Goal: Task Accomplishment & Management: Manage account settings

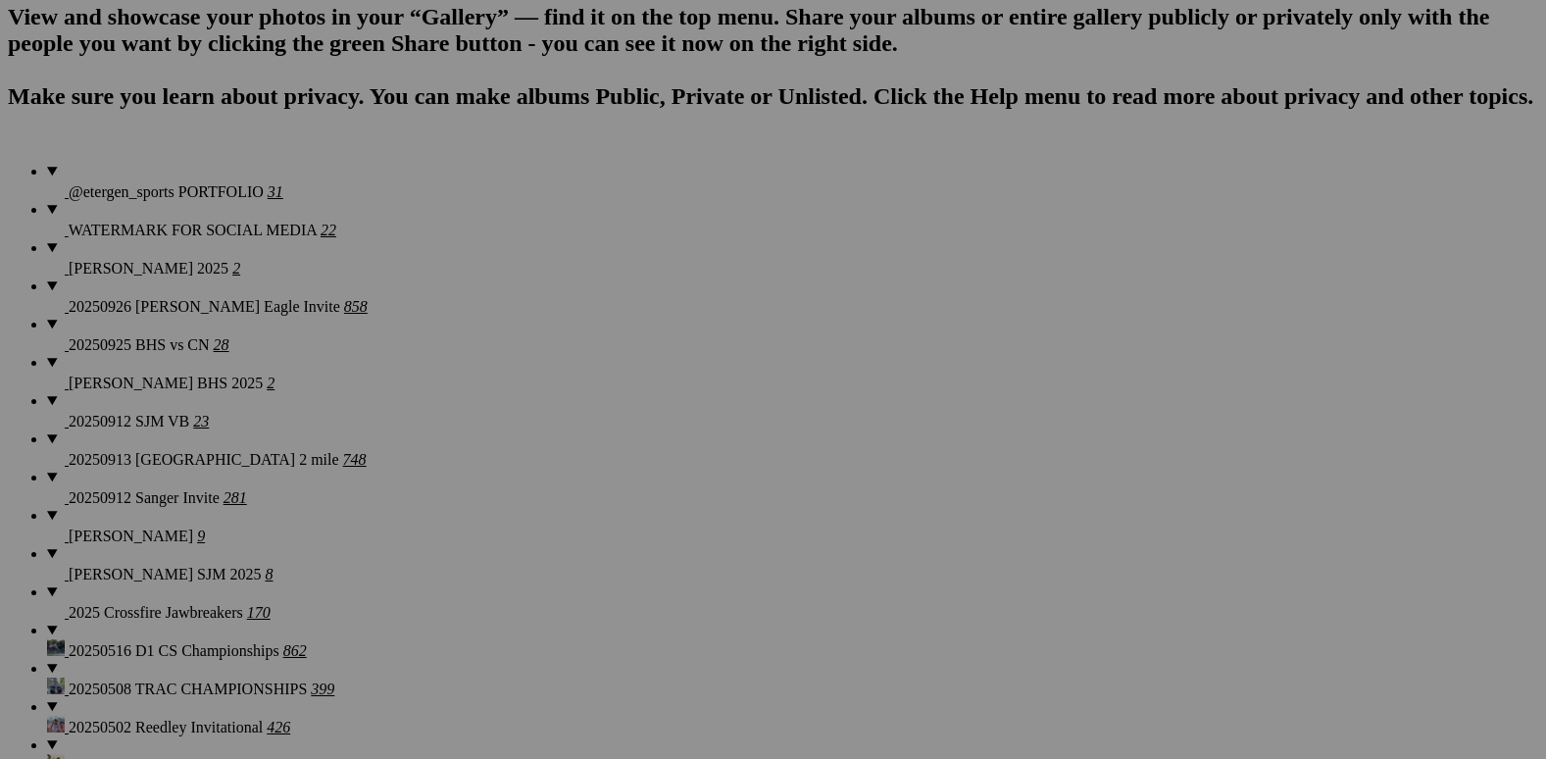
scroll to position [1471, 0]
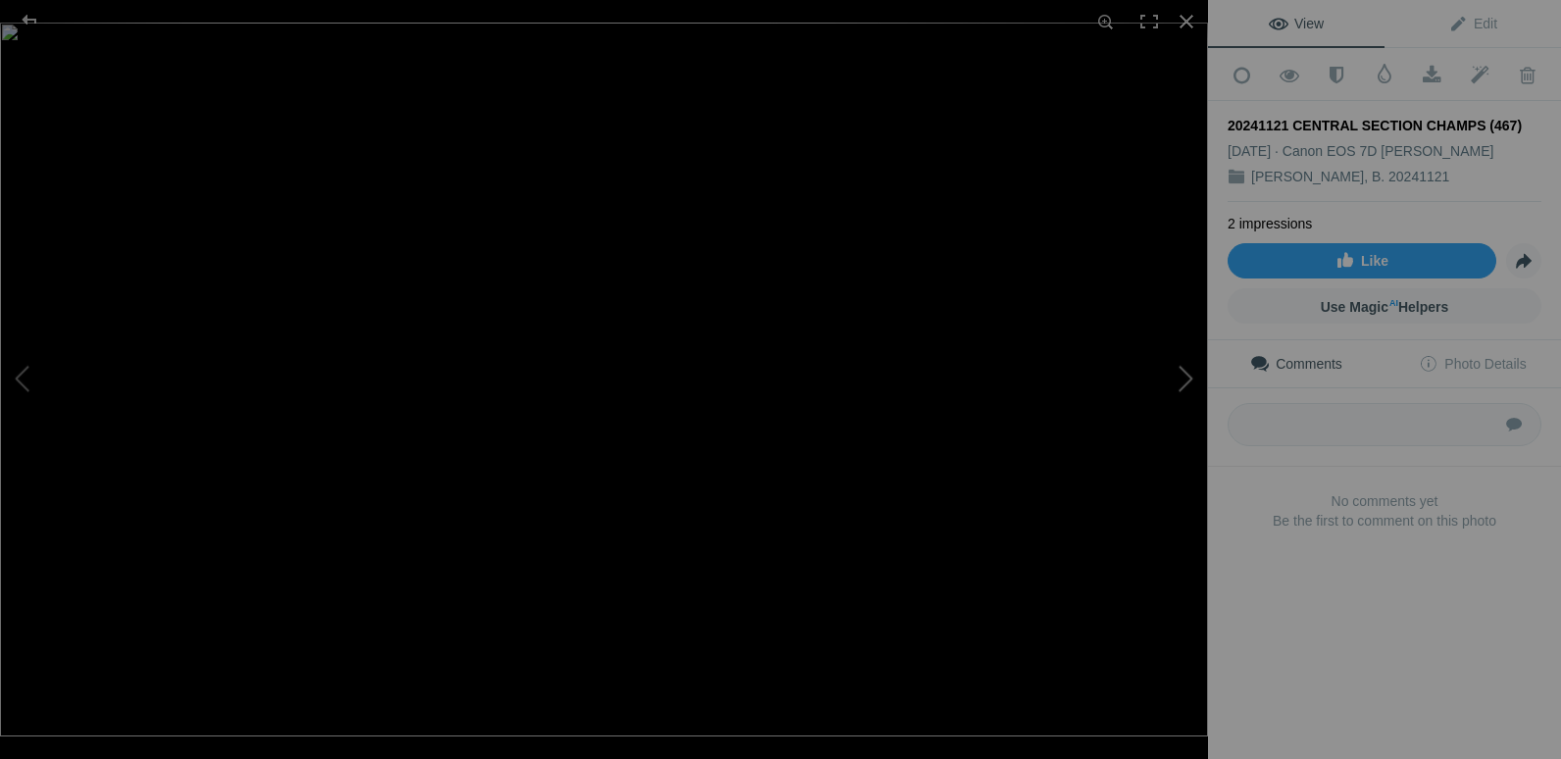
click at [1185, 374] on button at bounding box center [1134, 380] width 147 height 274
click at [1186, 373] on button at bounding box center [1134, 380] width 147 height 274
click at [1190, 23] on div at bounding box center [1186, 21] width 43 height 43
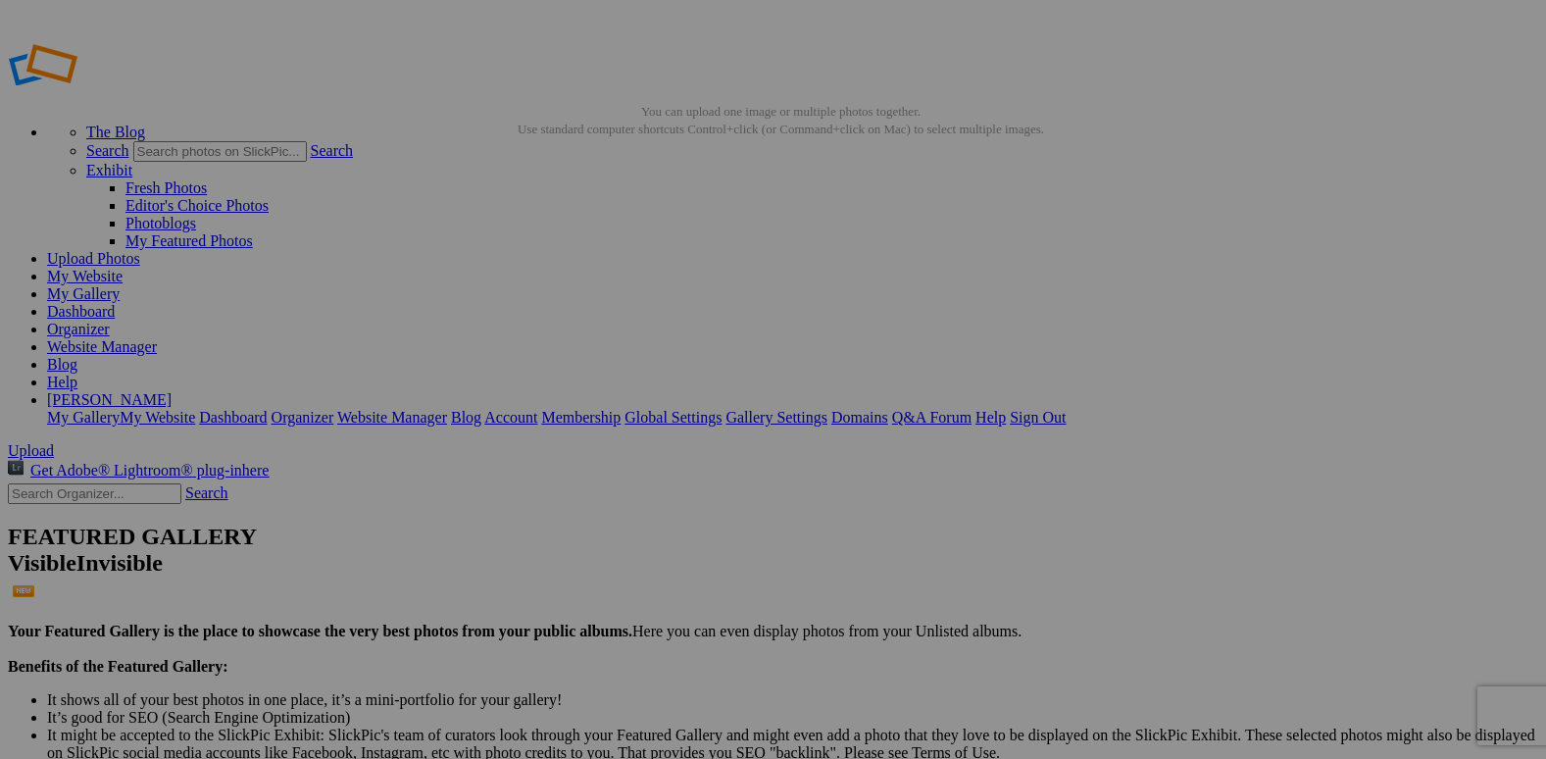
type input "[PERSON_NAME], B."
click at [110, 321] on link "Organizer" at bounding box center [78, 329] width 63 height 17
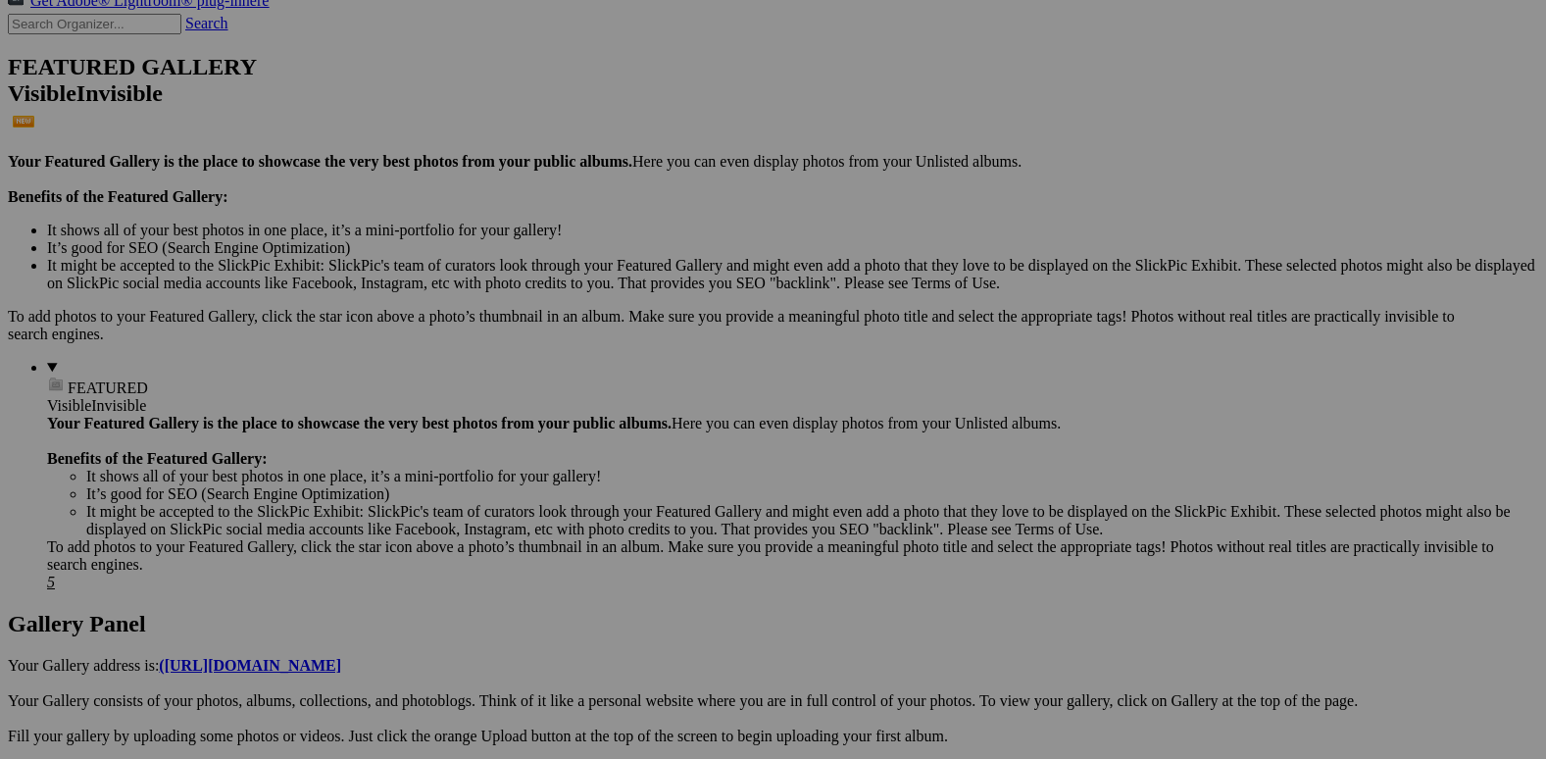
scroll to position [392, 0]
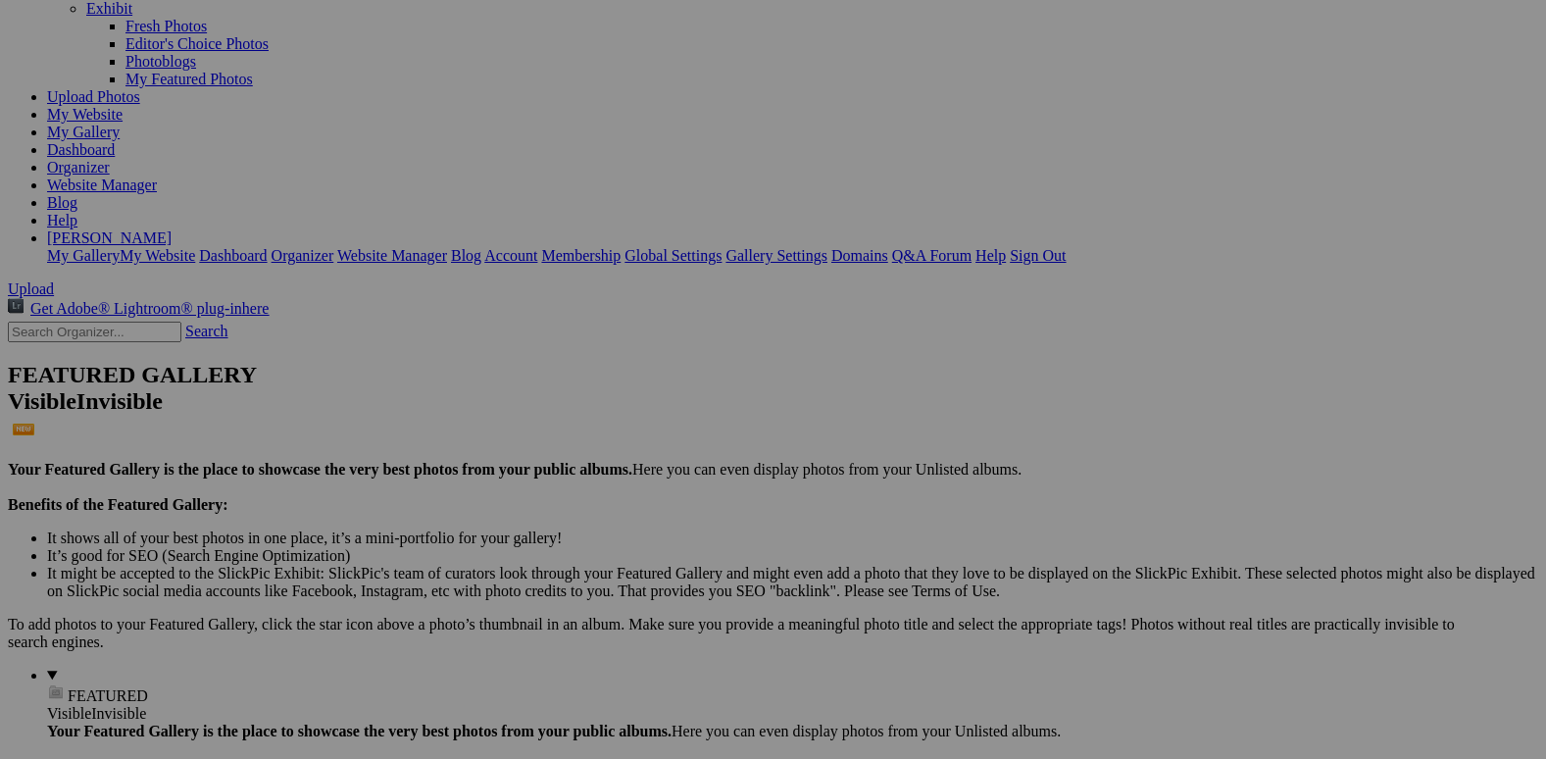
scroll to position [196, 0]
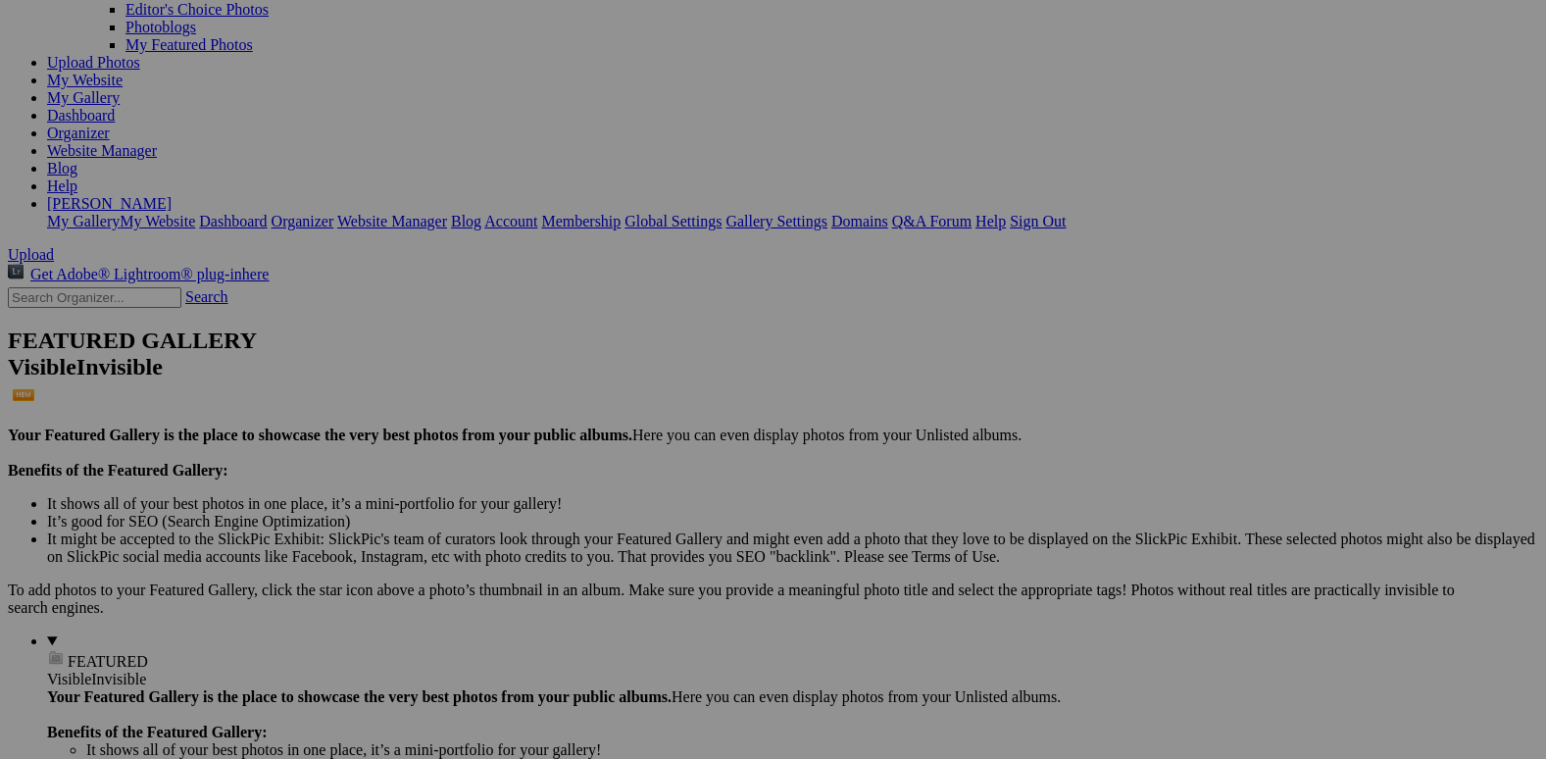
click at [594, 450] on span "Yes" at bounding box center [583, 455] width 23 height 17
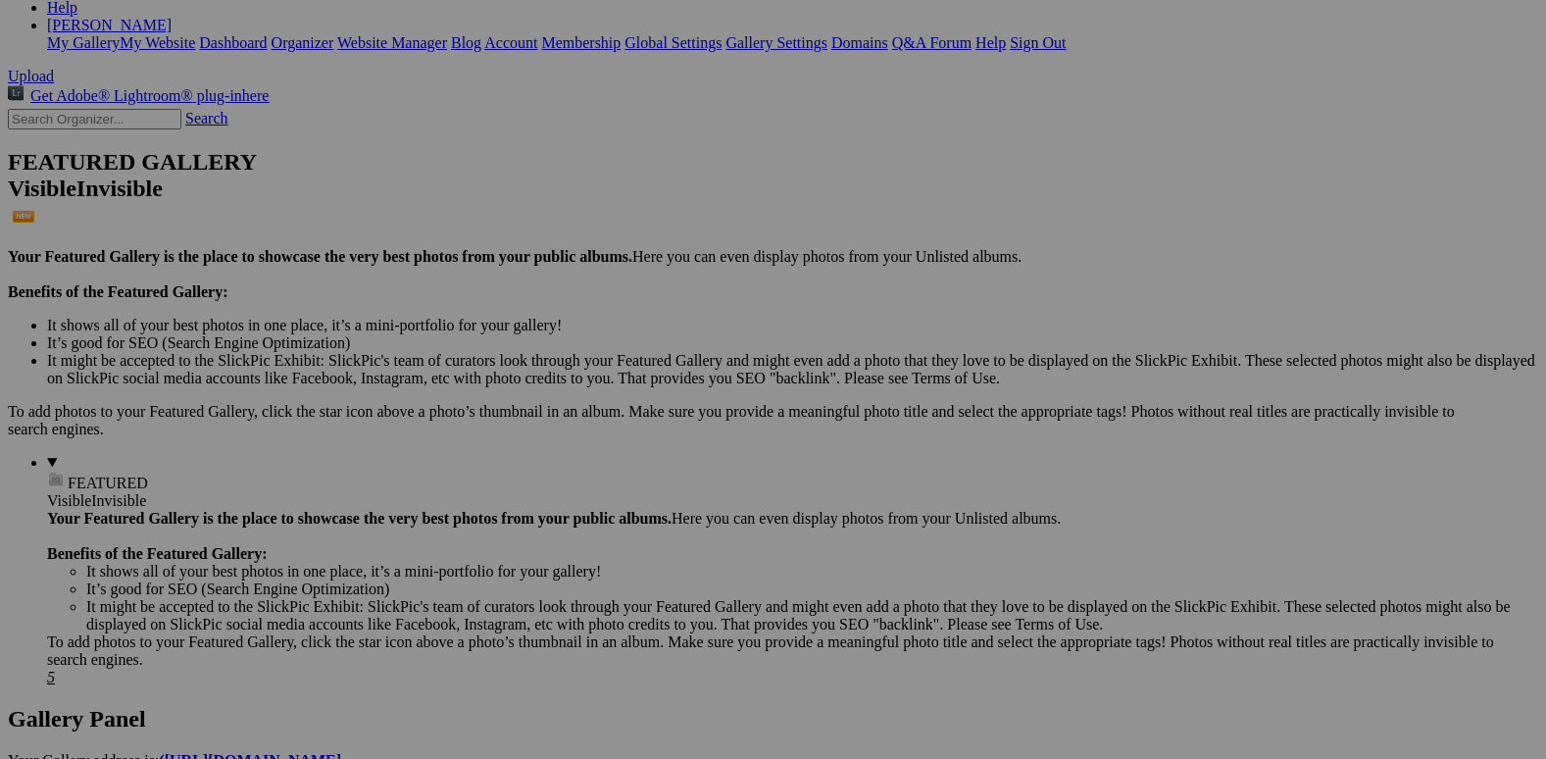
scroll to position [392, 0]
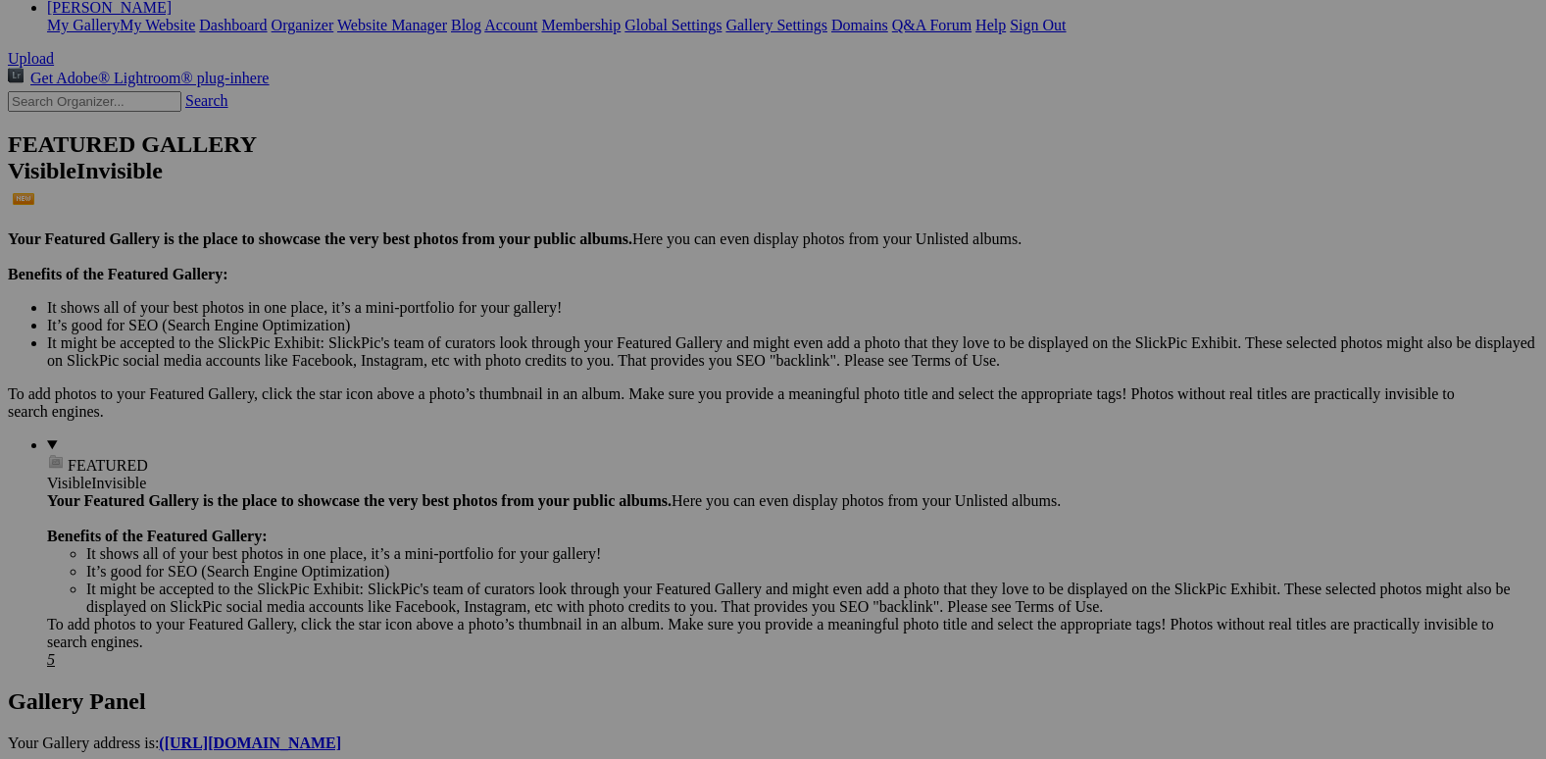
click at [594, 482] on span "Yes" at bounding box center [583, 490] width 23 height 17
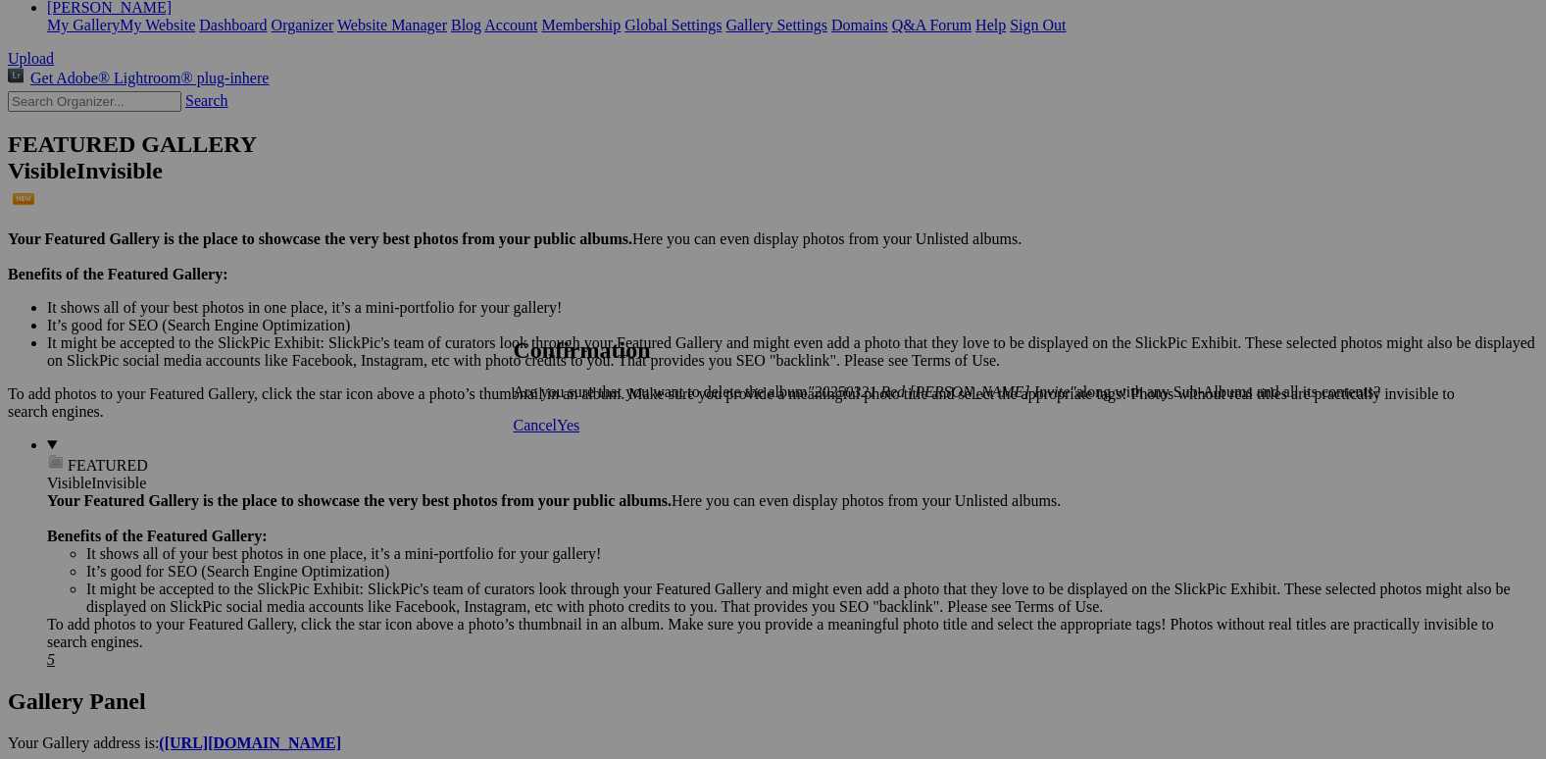
click at [579, 433] on span "Yes" at bounding box center [568, 425] width 23 height 17
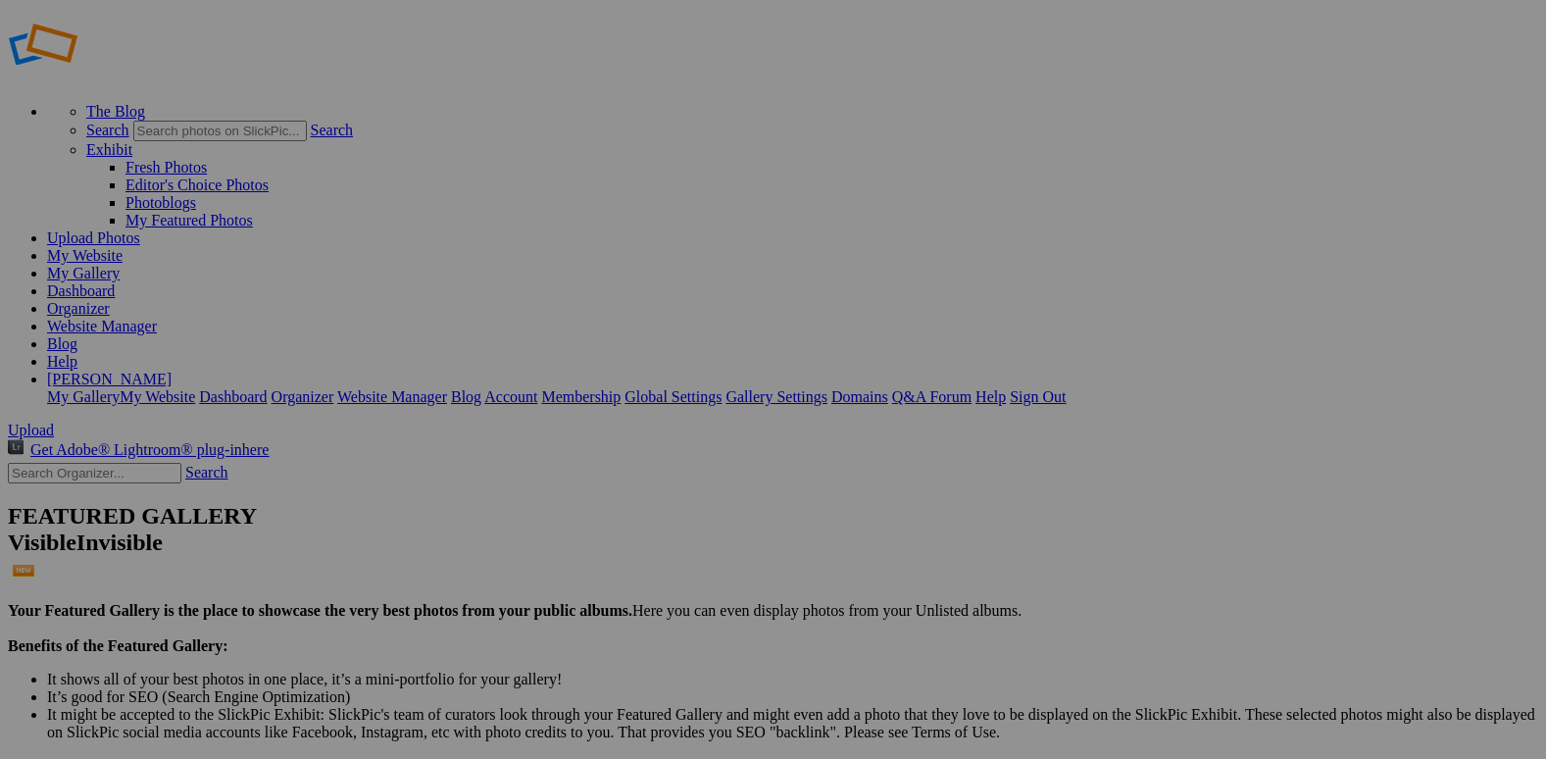
scroll to position [0, 0]
